Goal: Information Seeking & Learning: Find specific fact

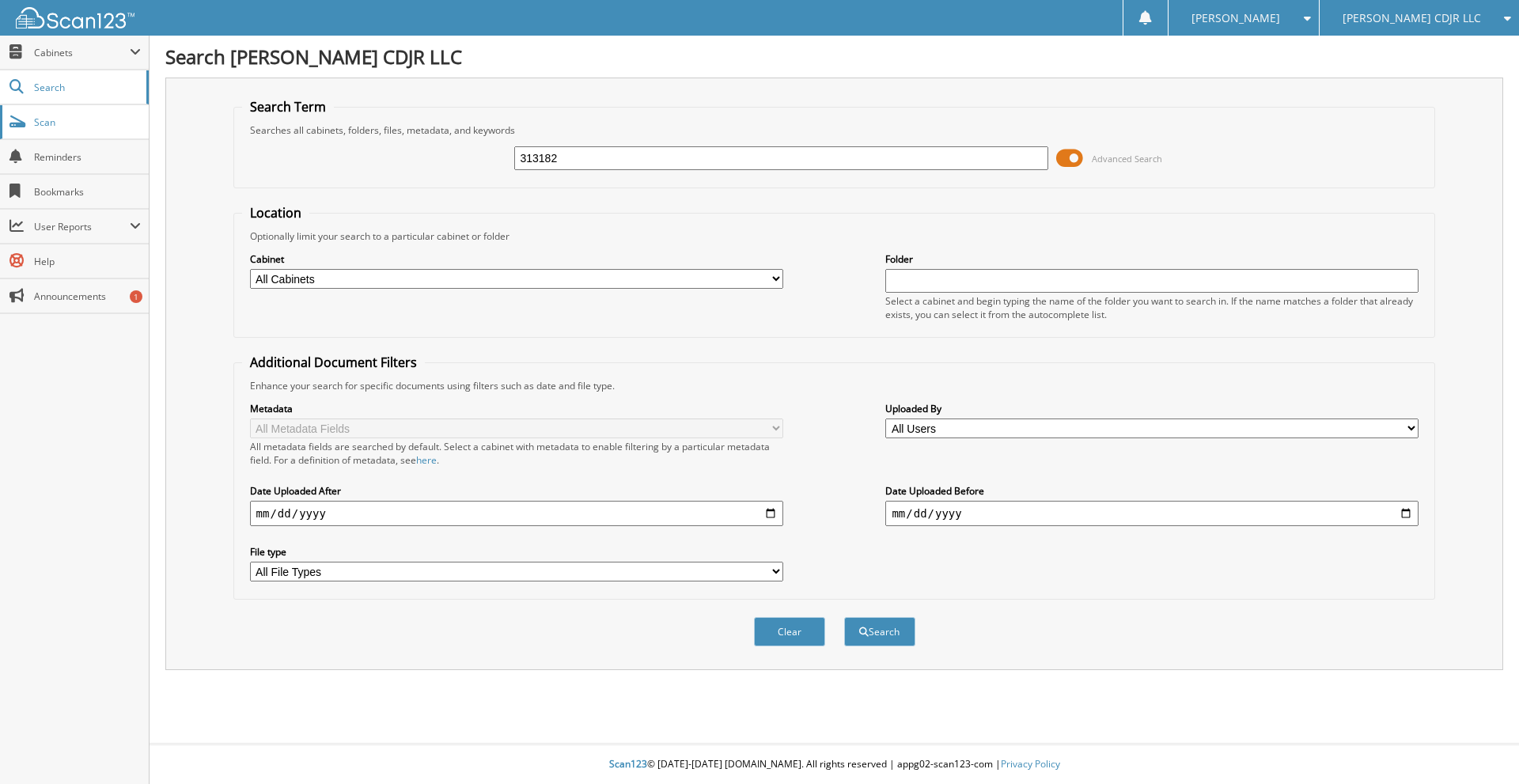
type input "313182"
click at [844, 617] on button "Search" at bounding box center [880, 631] width 72 height 29
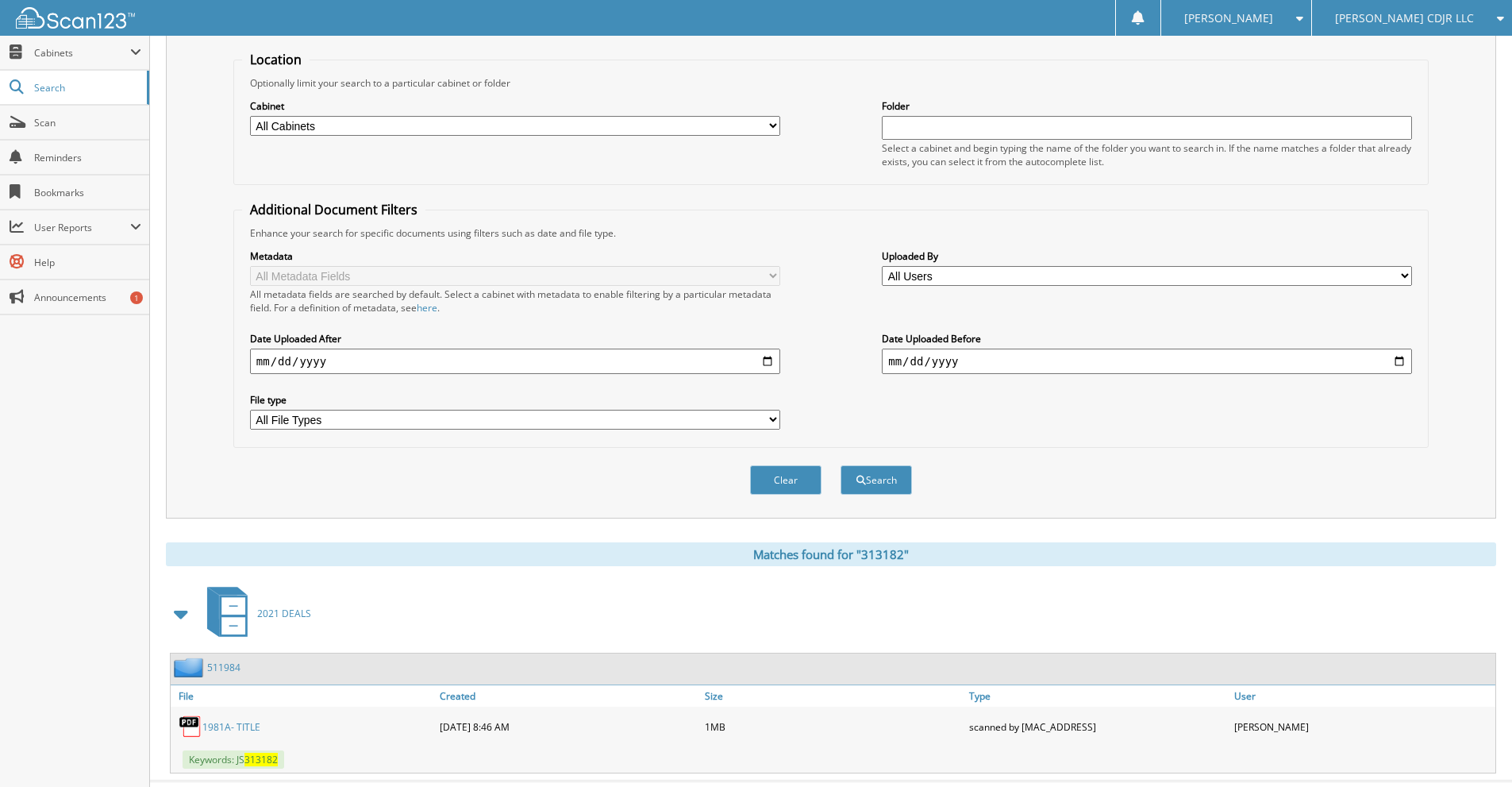
scroll to position [189, 0]
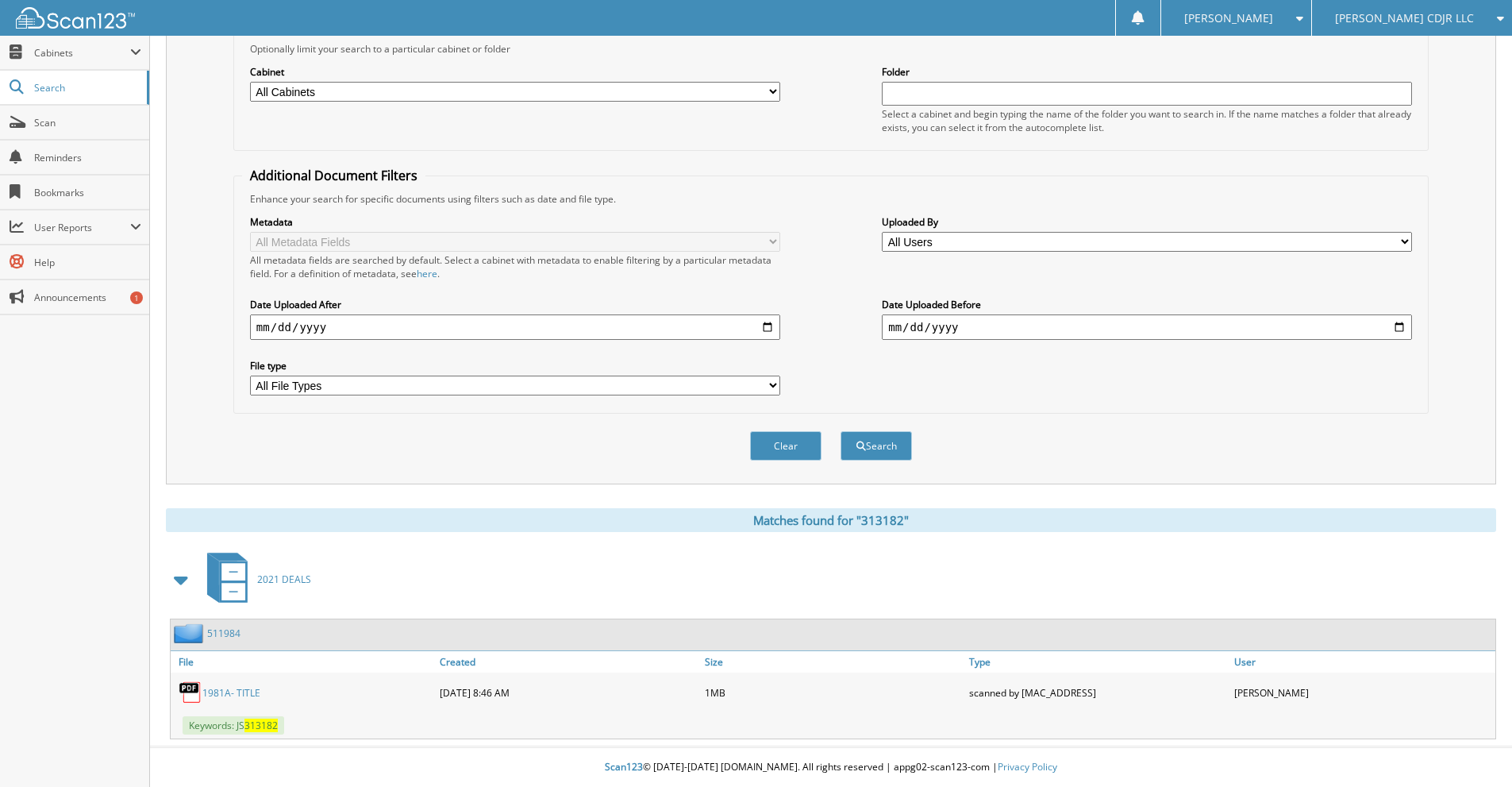
click at [223, 630] on link "511984" at bounding box center [223, 633] width 33 height 14
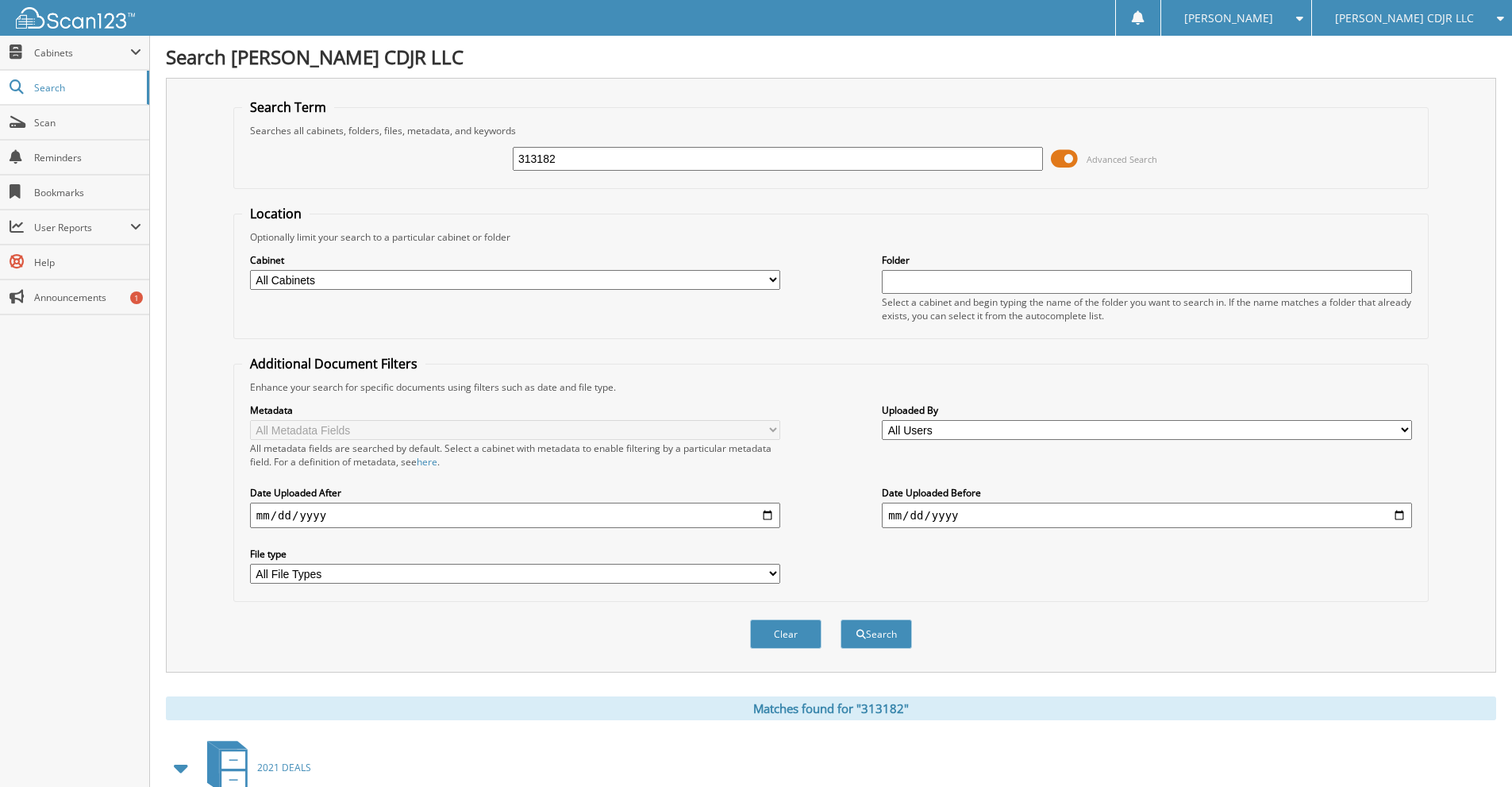
drag, startPoint x: 604, startPoint y: 166, endPoint x: 460, endPoint y: 163, distance: 144.0
click at [460, 163] on div "313182 Advanced Search" at bounding box center [831, 158] width 1178 height 43
type input "S"
type input "ALEXJANDRO CASTILLO"
click at [841, 619] on button "Search" at bounding box center [876, 634] width 72 height 29
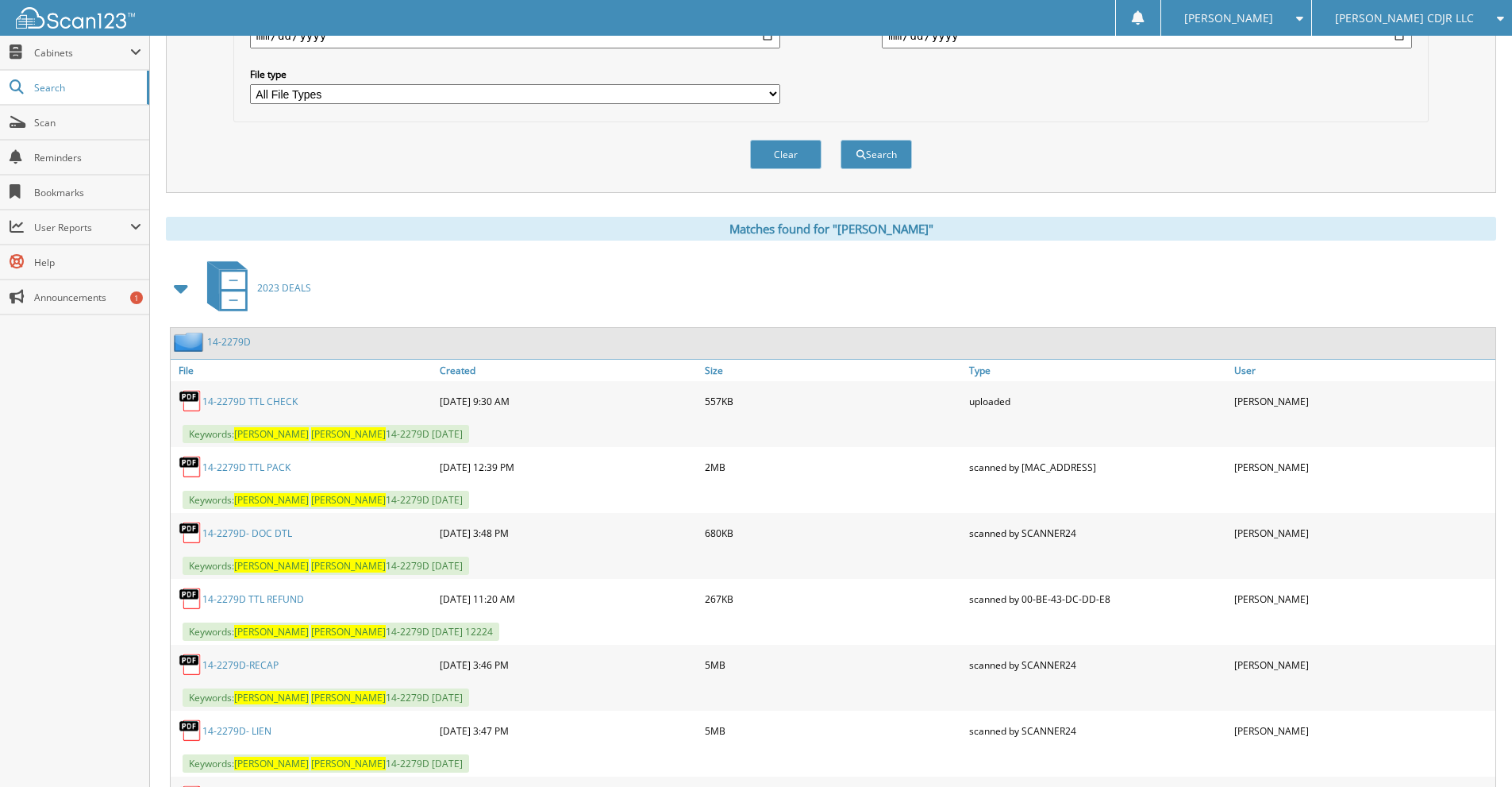
scroll to position [584, 0]
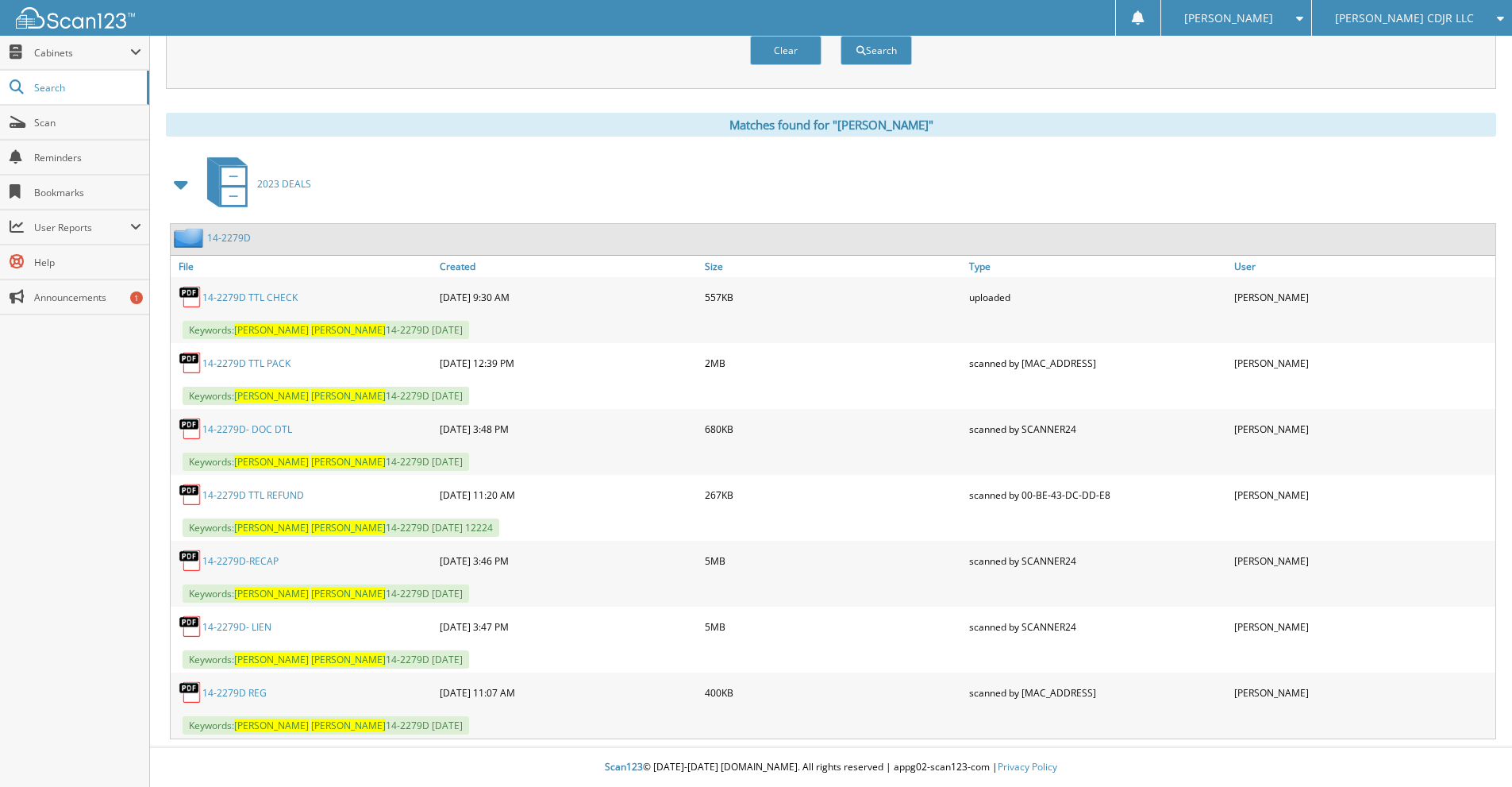
click at [267, 562] on link "14-2279D-RECAP" at bounding box center [240, 561] width 76 height 14
